Goal: Transaction & Acquisition: Purchase product/service

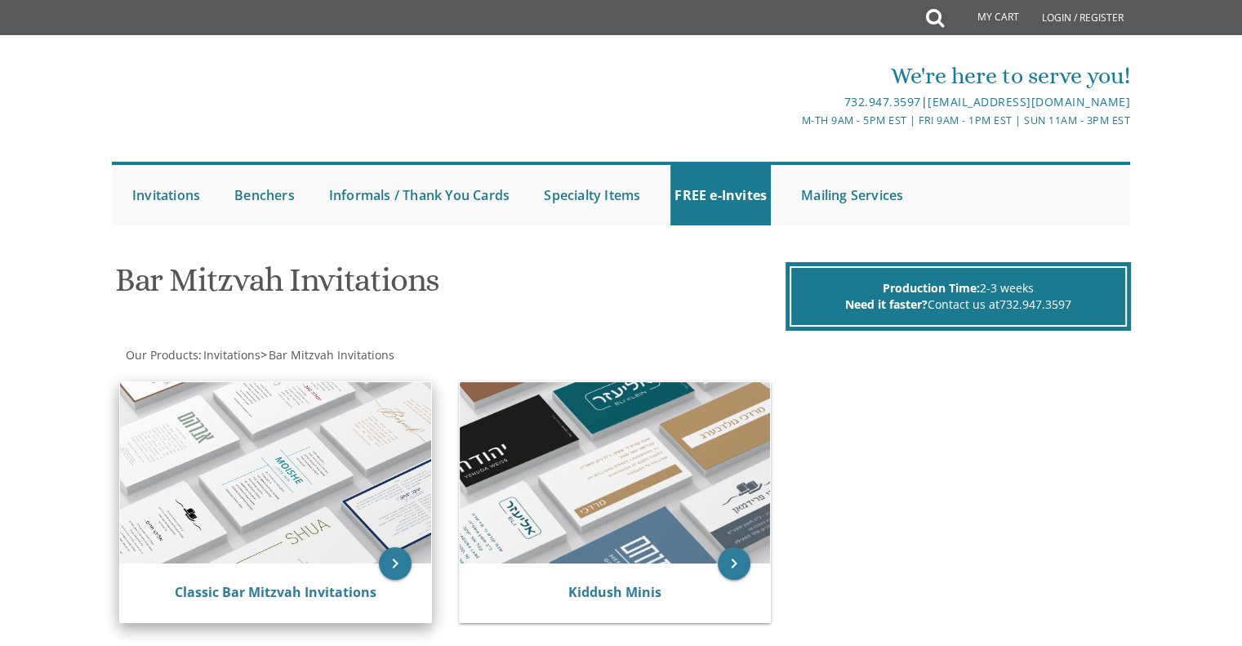
click at [190, 470] on img at bounding box center [275, 472] width 311 height 181
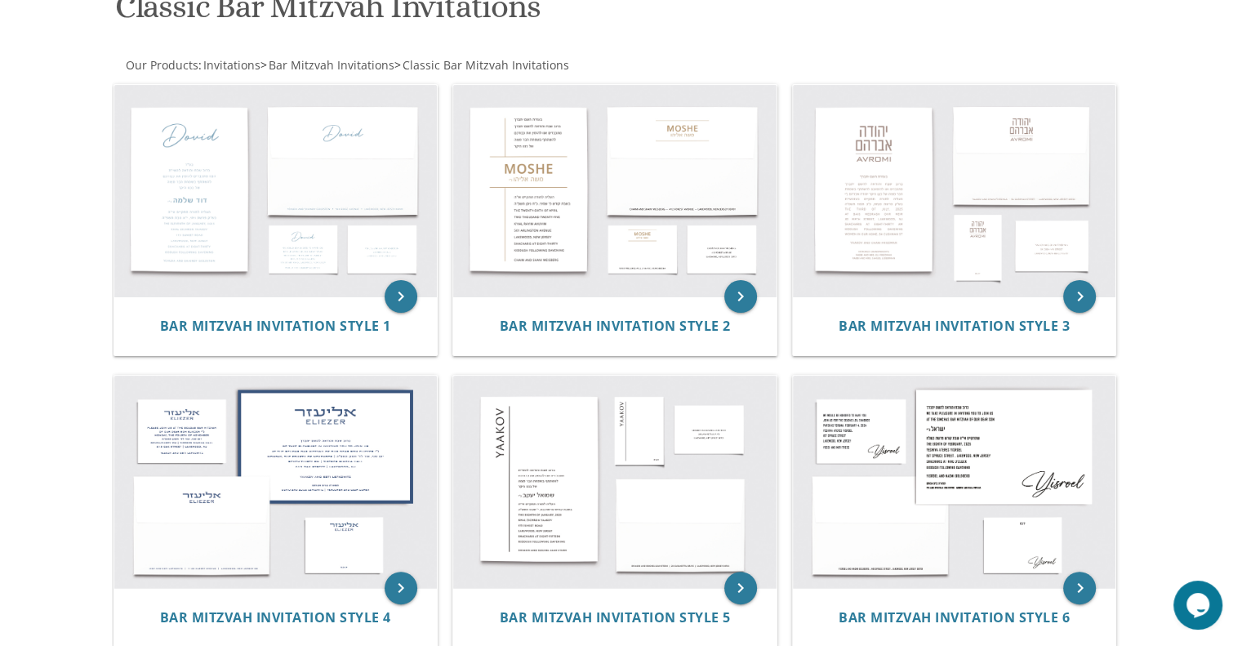
scroll to position [274, 0]
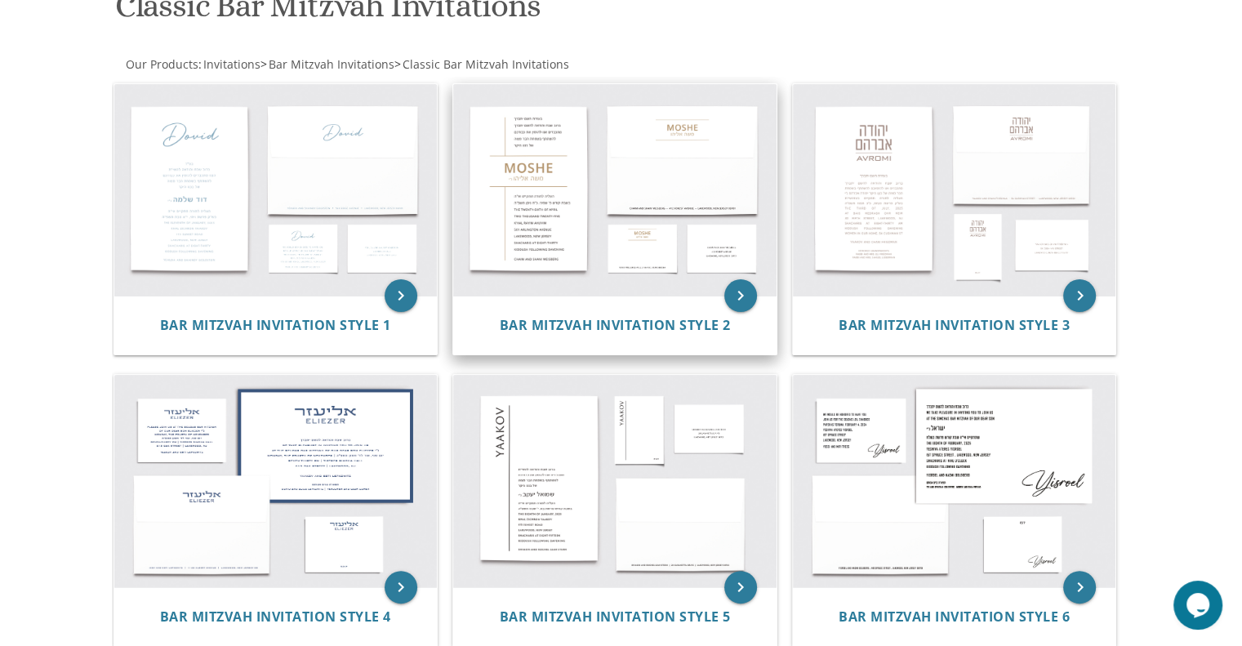
click at [510, 270] on img at bounding box center [614, 190] width 323 height 212
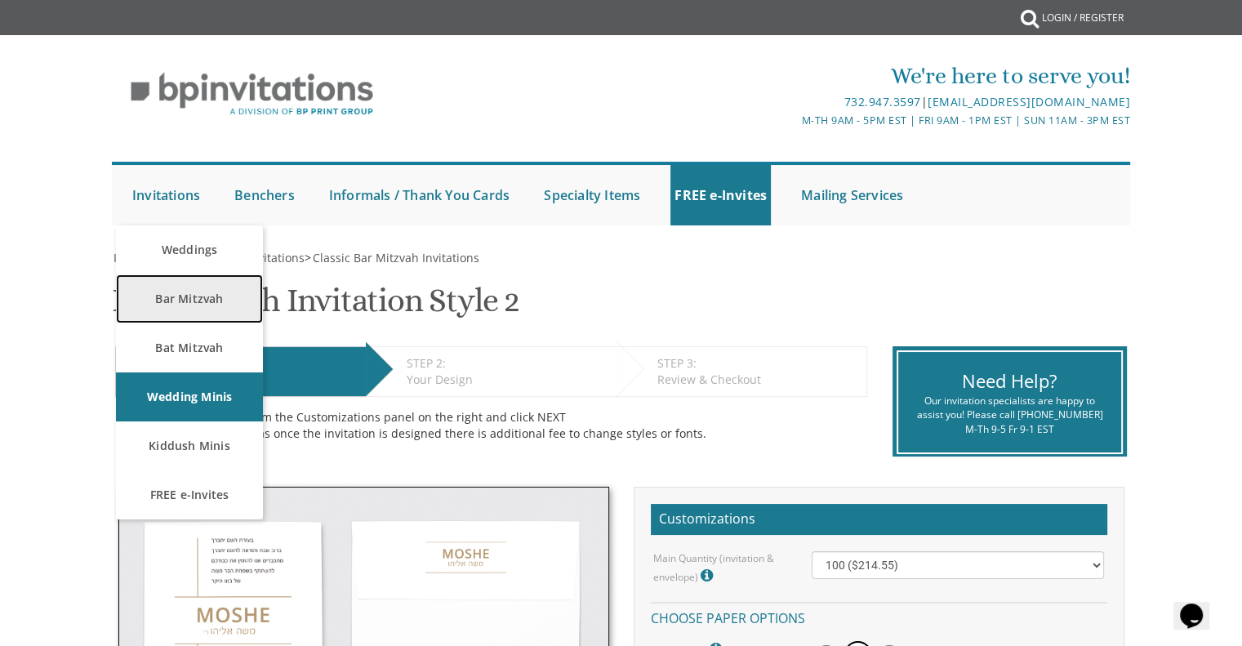
click at [194, 297] on link "Bar Mitzvah" at bounding box center [189, 298] width 147 height 49
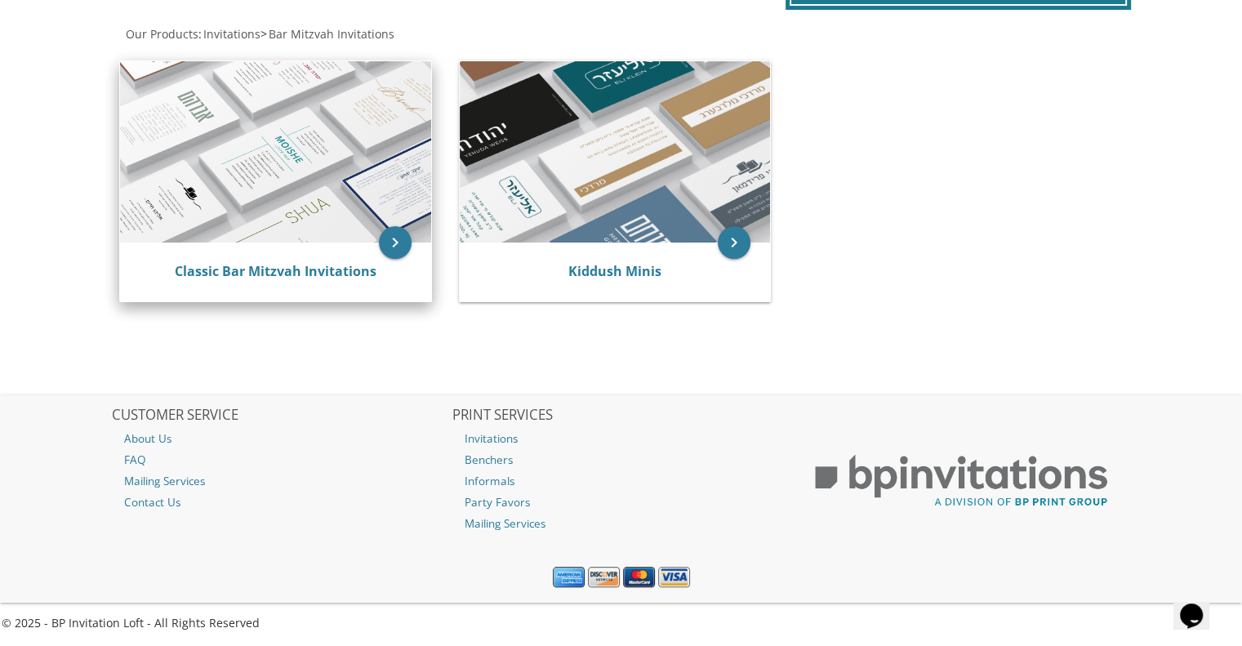
click at [239, 157] on img at bounding box center [275, 151] width 311 height 181
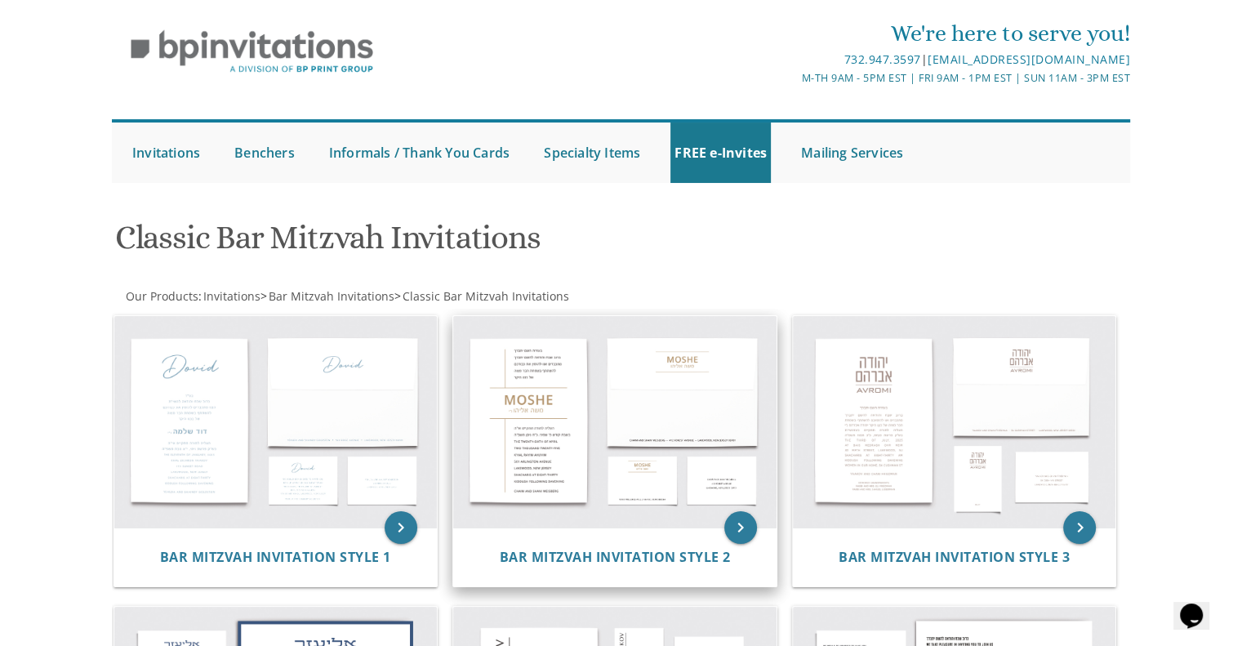
scroll to position [49, 0]
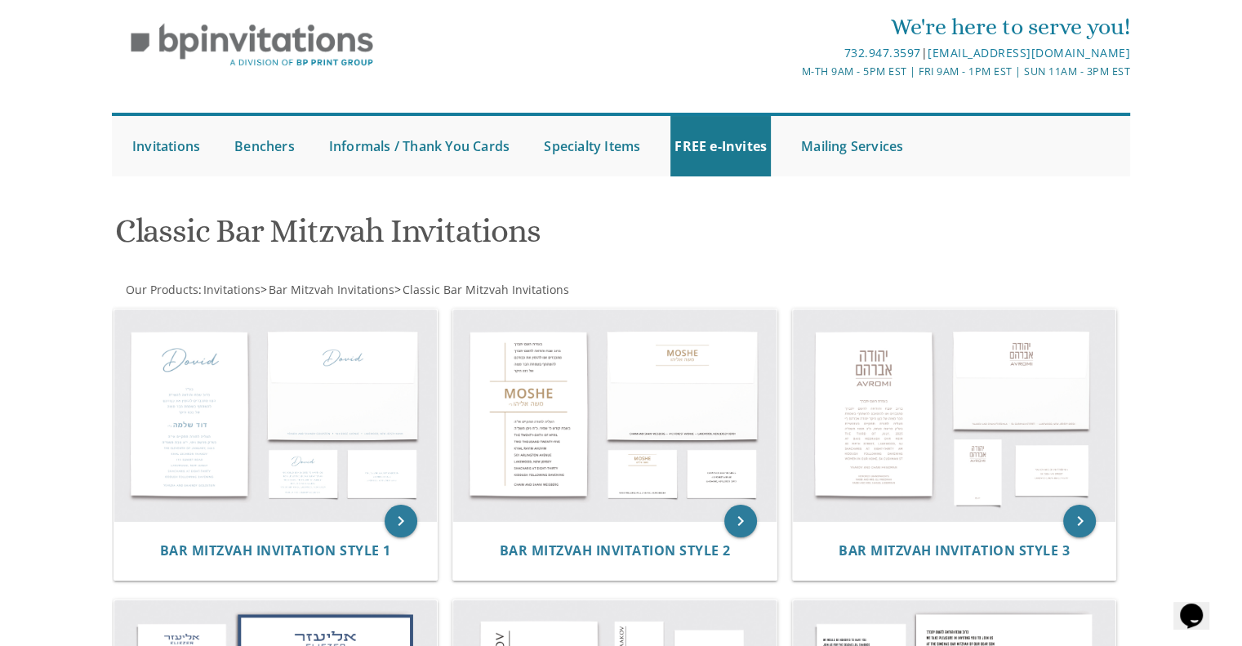
drag, startPoint x: 732, startPoint y: 167, endPoint x: 1026, endPoint y: 149, distance: 294.6
click at [1026, 149] on ul "Submit Invitations Weddings Bar Mitzvah Bat Mitzvah Wedding Minis Kiddush Minis…" at bounding box center [621, 145] width 1019 height 64
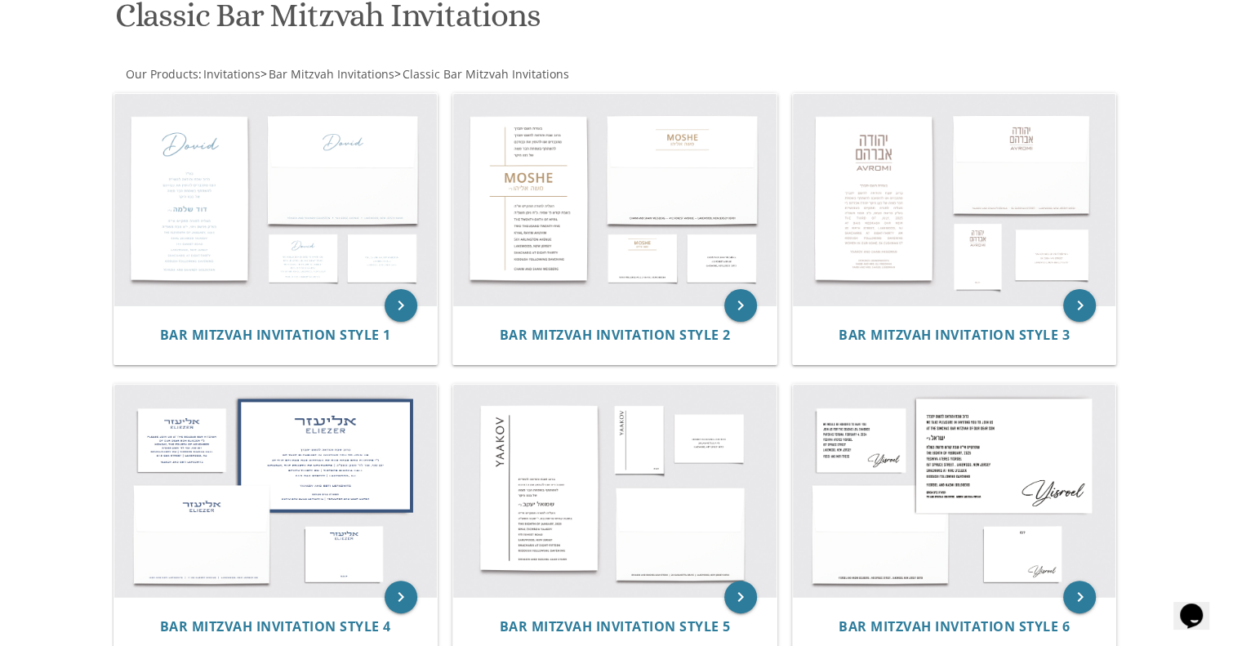
scroll to position [265, 0]
click at [166, 198] on img at bounding box center [275, 200] width 323 height 212
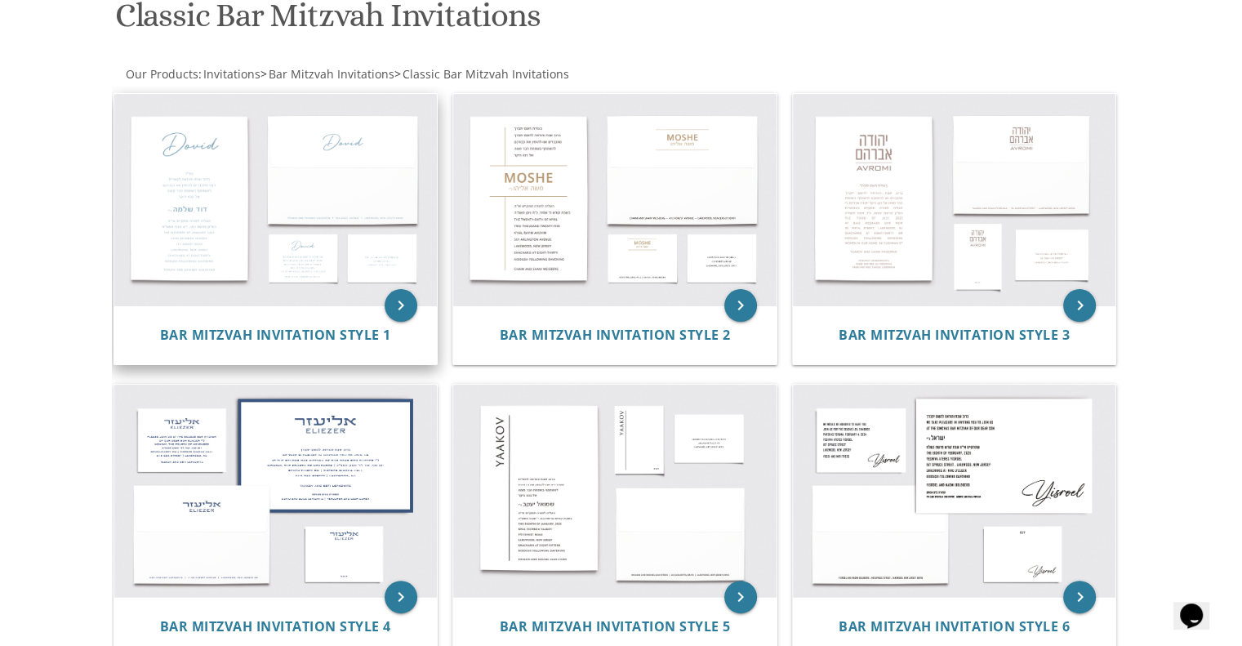
click at [166, 198] on img at bounding box center [275, 200] width 323 height 212
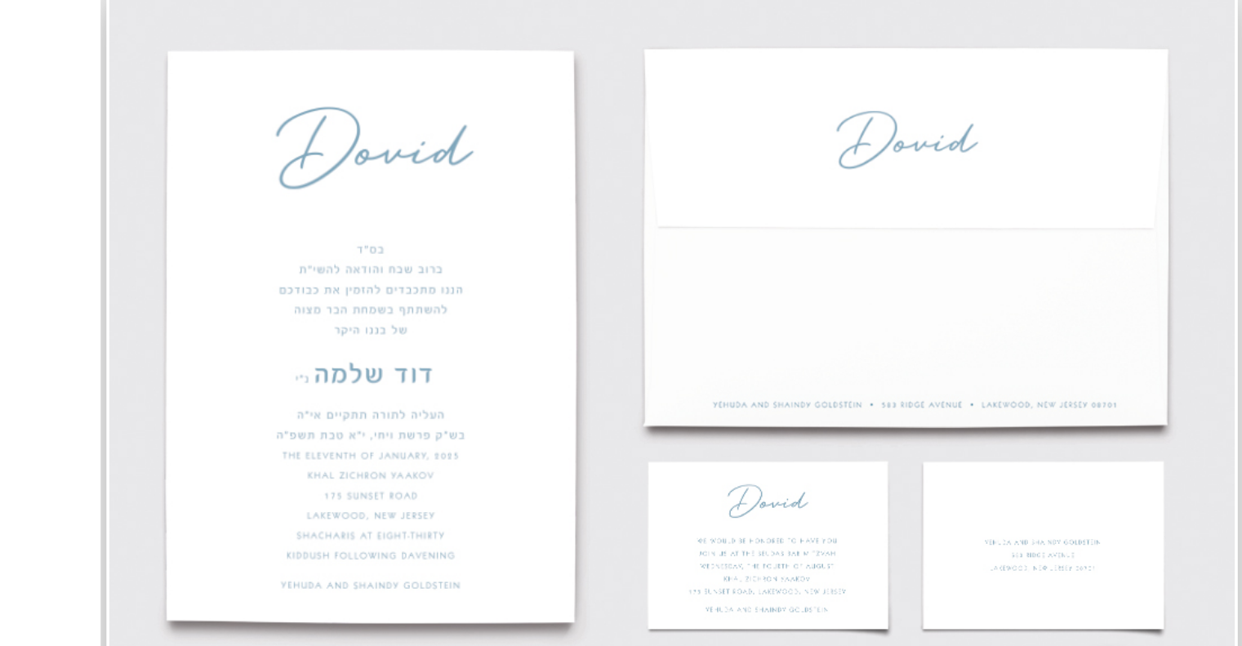
scroll to position [265, 0]
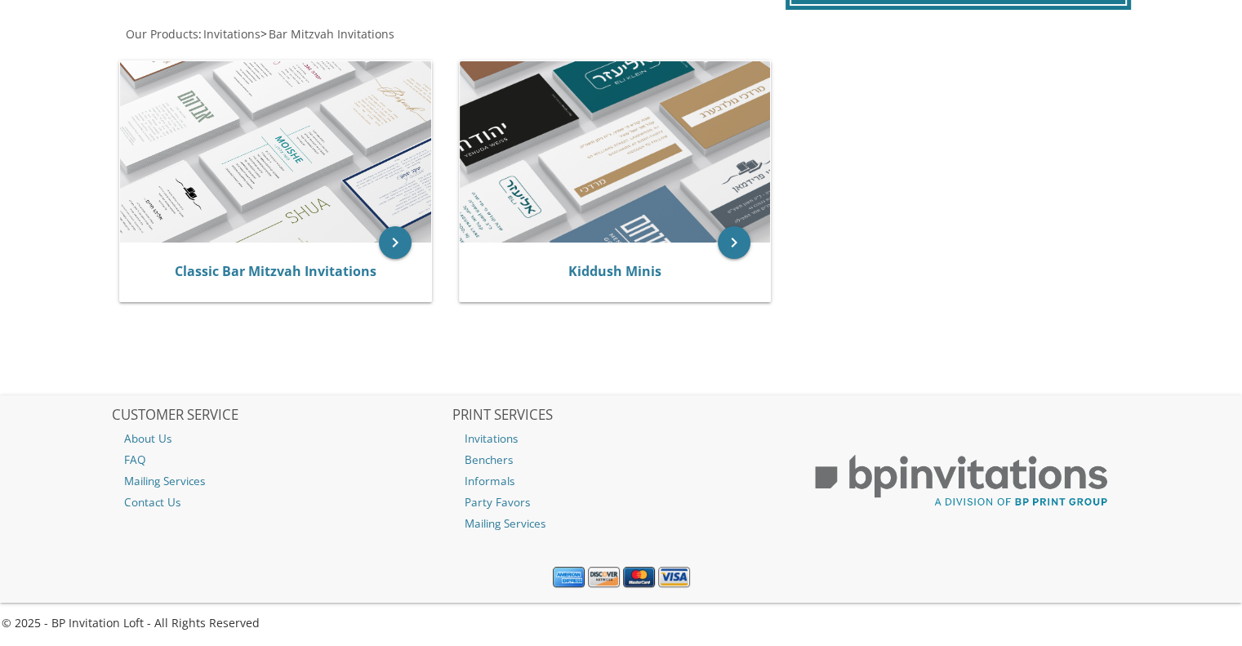
click at [76, 202] on body "My Cart Total: View Cart Item(s) Submit My Cart Total: View Cart Item(s) Login …" at bounding box center [621, 163] width 1242 height 969
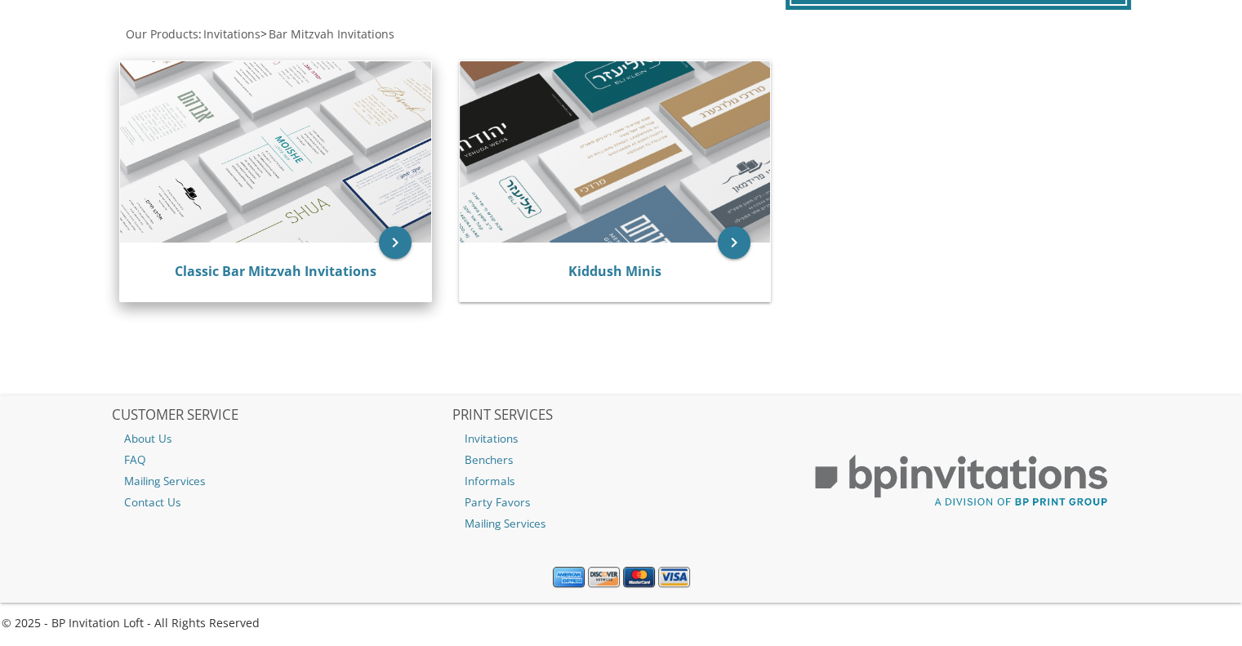
click at [247, 130] on img at bounding box center [275, 151] width 311 height 181
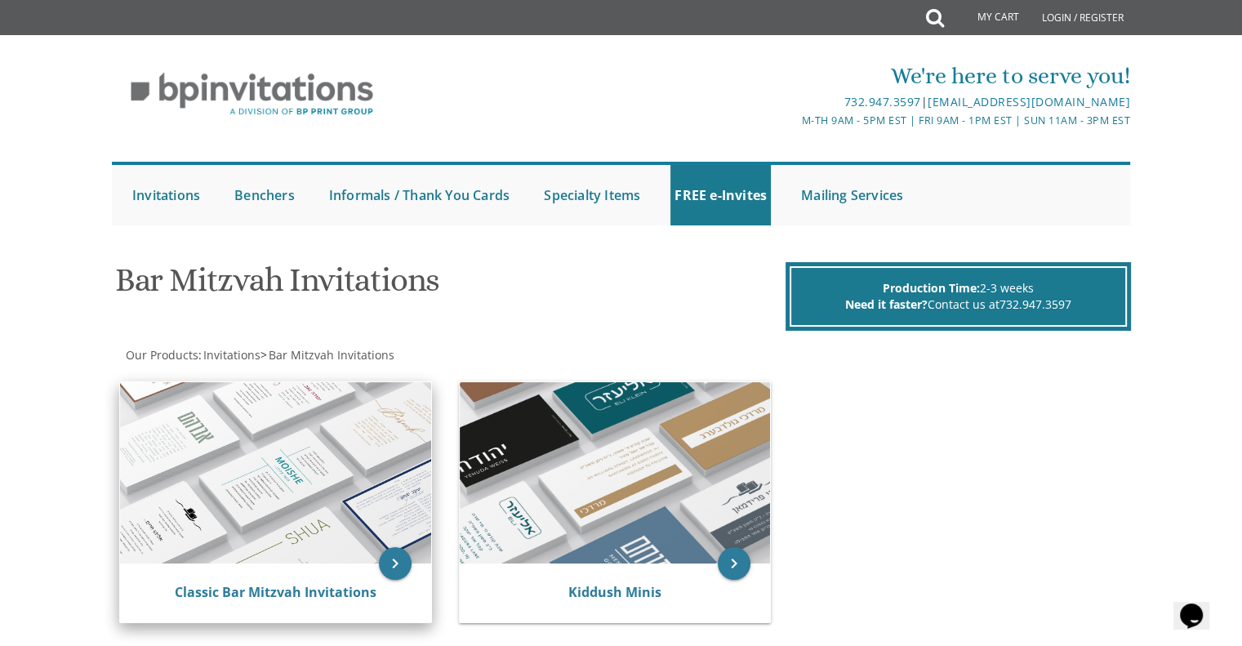
scroll to position [7, 0]
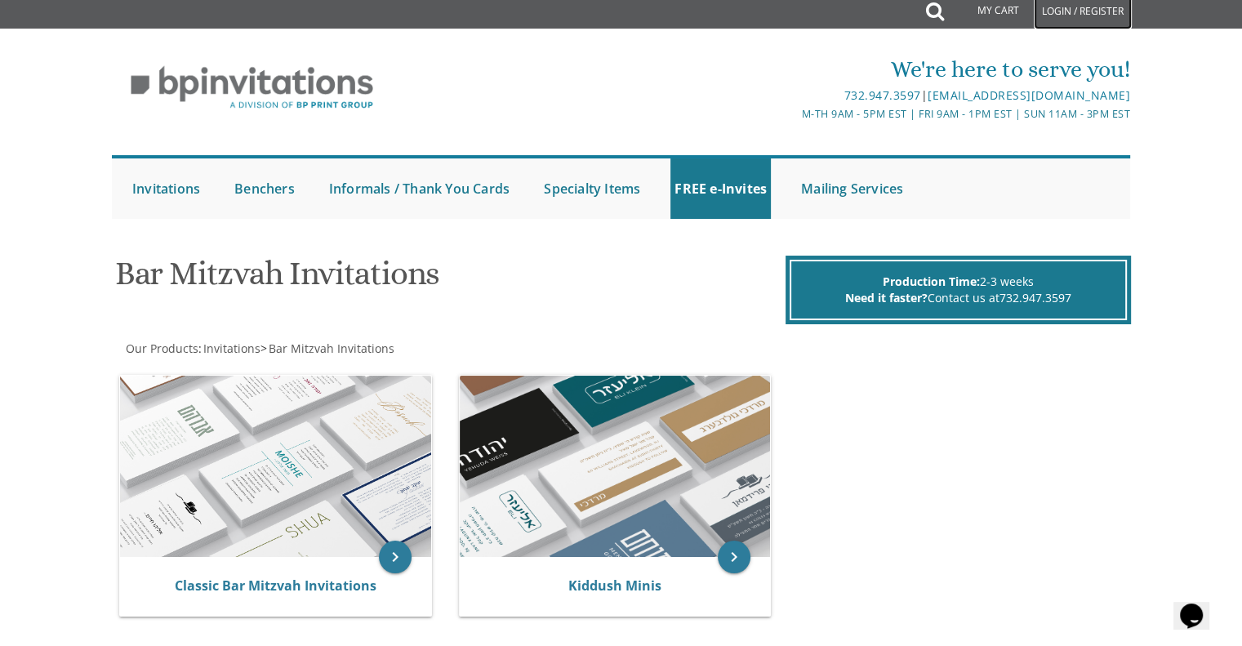
click at [1065, 7] on link "Login / Register" at bounding box center [1083, 11] width 98 height 36
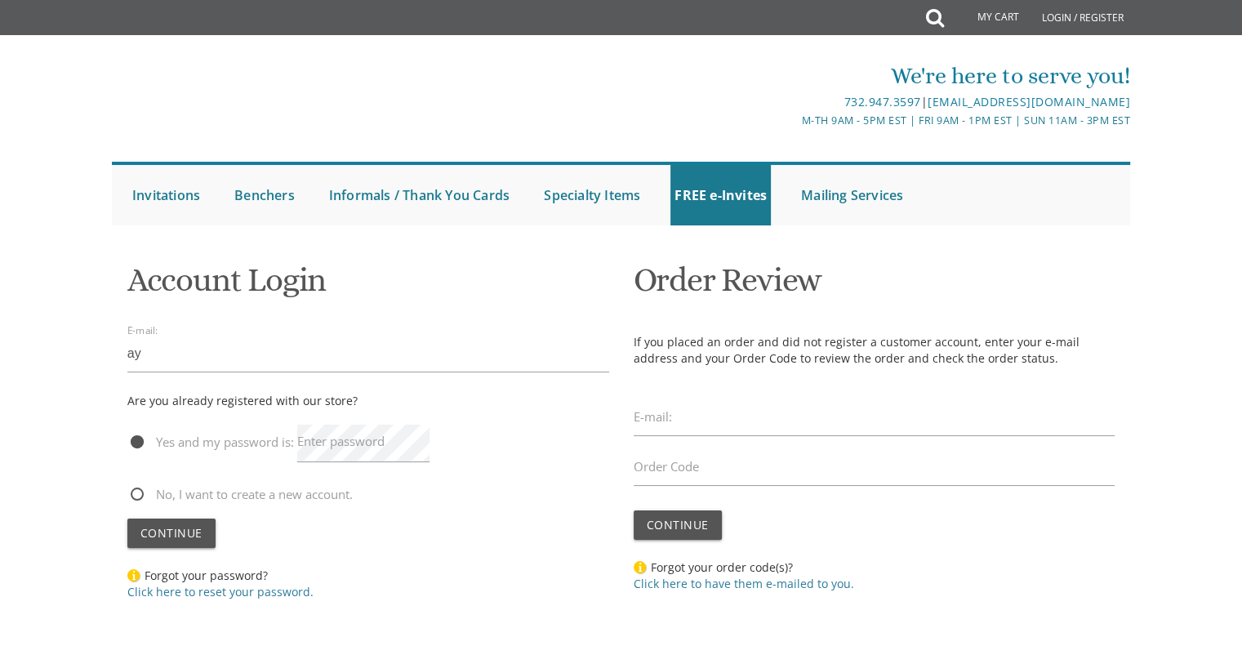
type input "a"
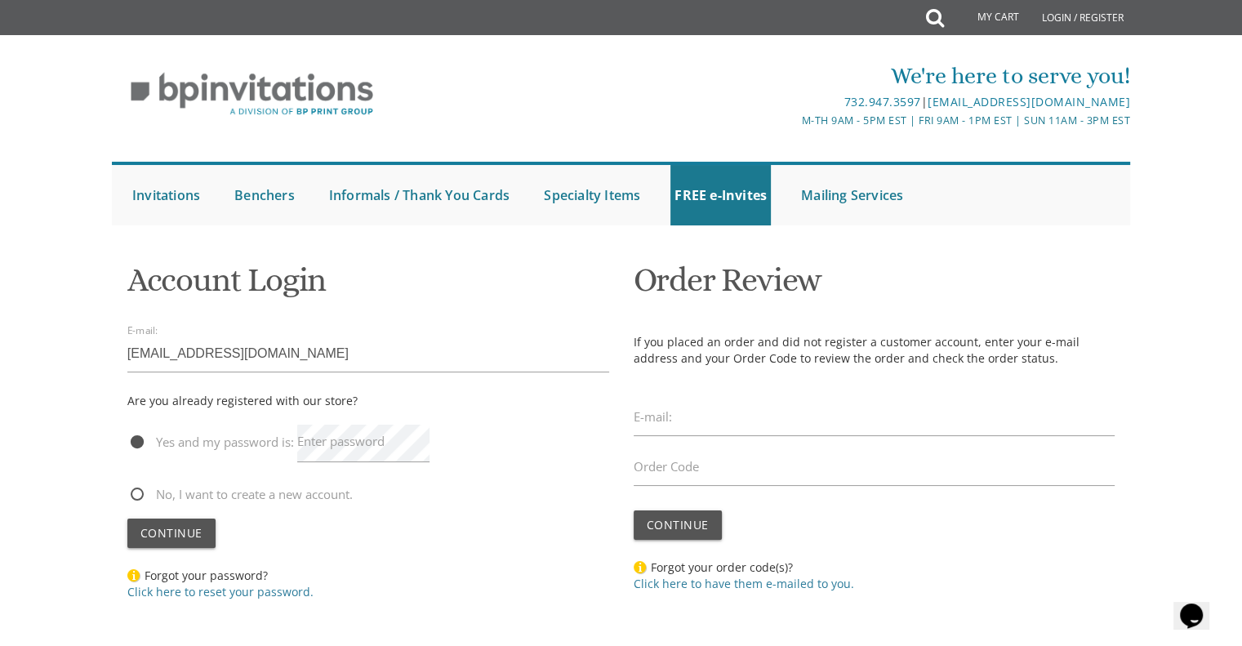
type input "[EMAIL_ADDRESS][DOMAIN_NAME]"
click at [313, 448] on label "Enter password" at bounding box center [340, 441] width 87 height 17
